Goal: Task Accomplishment & Management: Complete application form

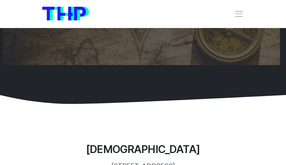
type input "hopywNdfPKxCFs"
type input "[EMAIL_ADDRESS][DOMAIN_NAME]"
type input "3953936572"
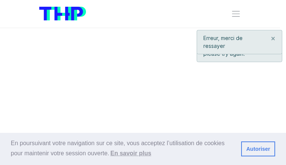
type input "eEALvcMXUEjQao"
type input "voxalip154@gmail.com"
type input "4530614925"
